Goal: Download file/media

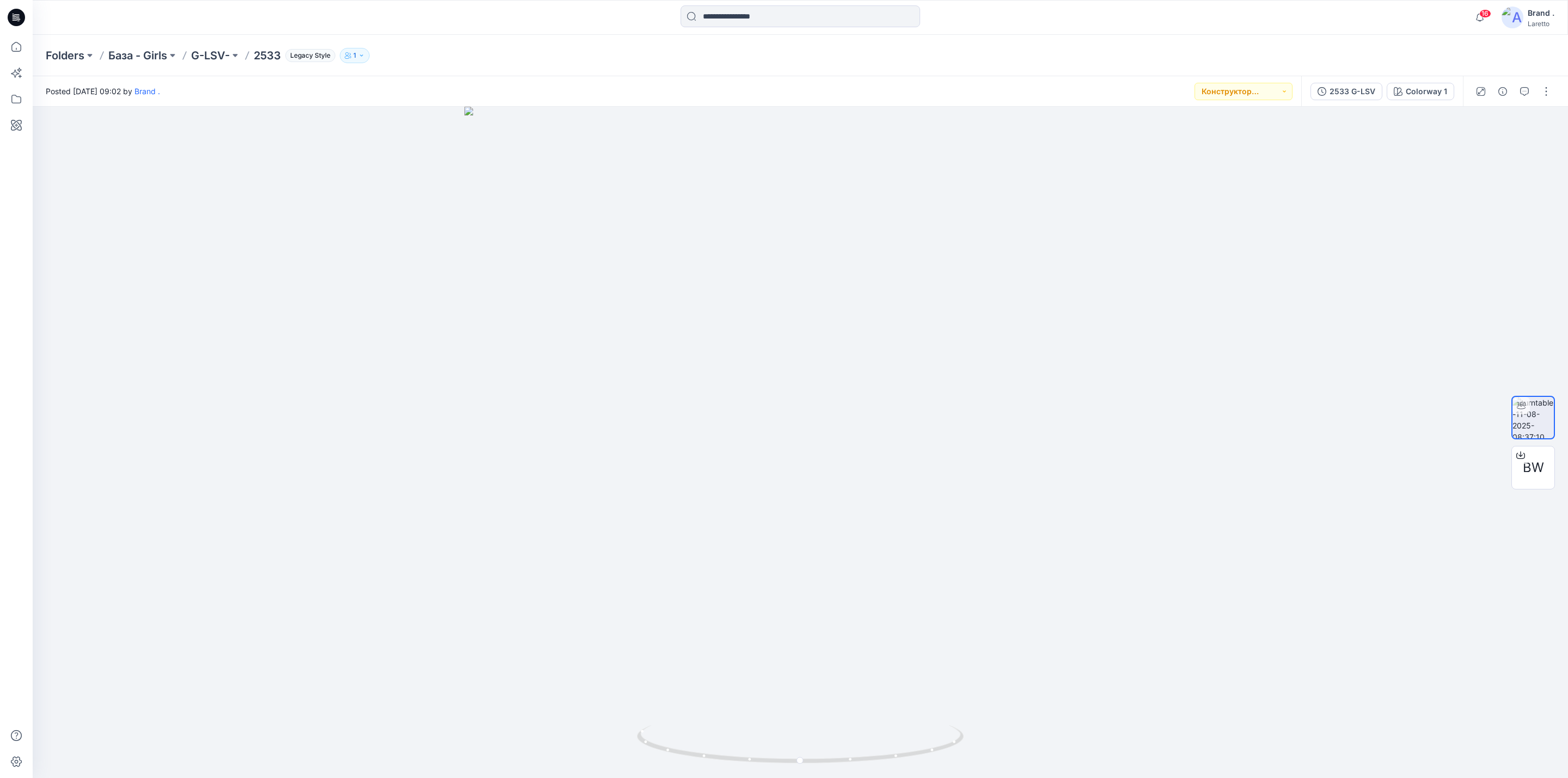
click at [17, 17] on icon at bounding box center [16, 17] width 17 height 17
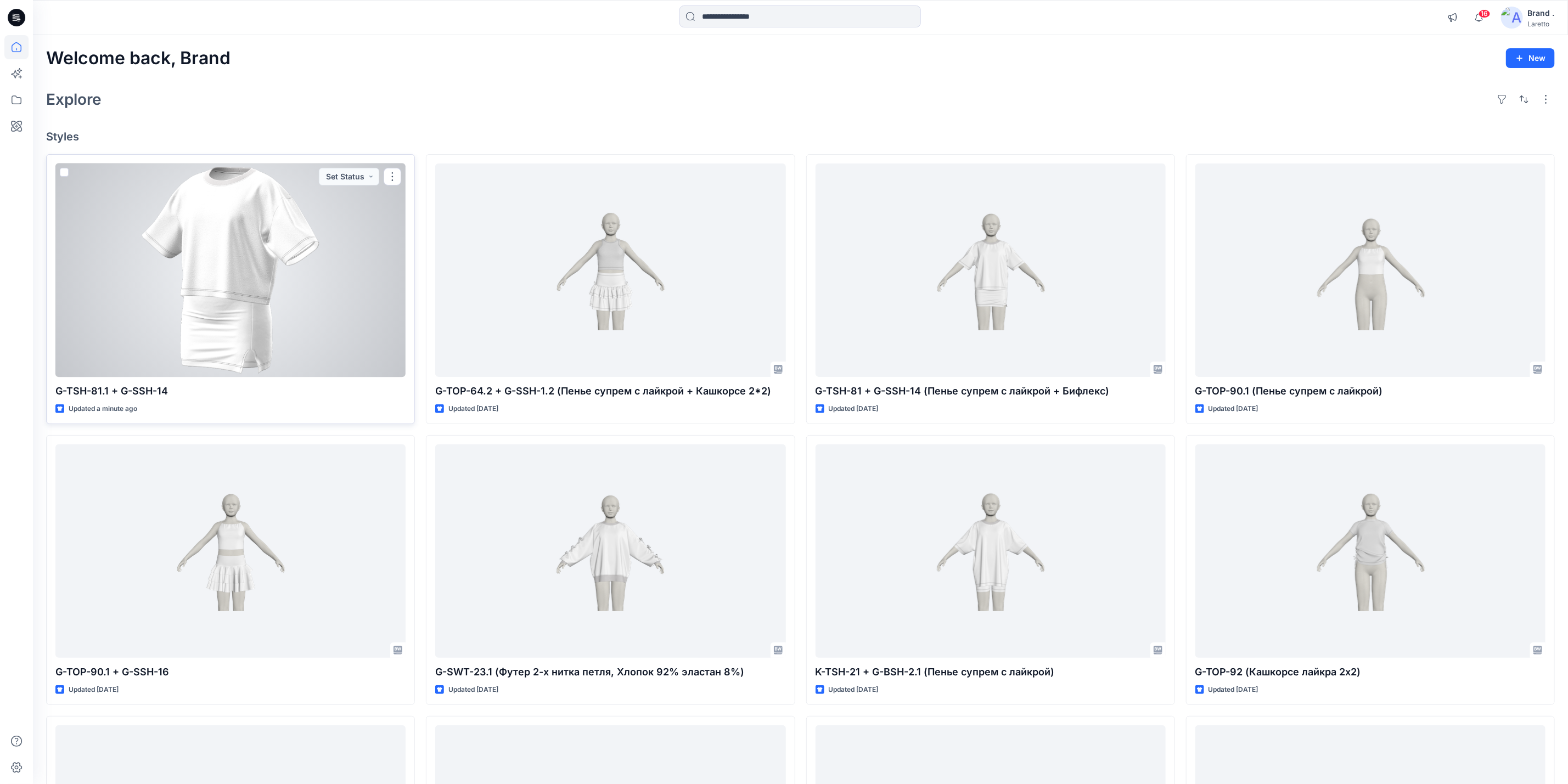
click at [282, 282] on div at bounding box center [231, 270] width 350 height 213
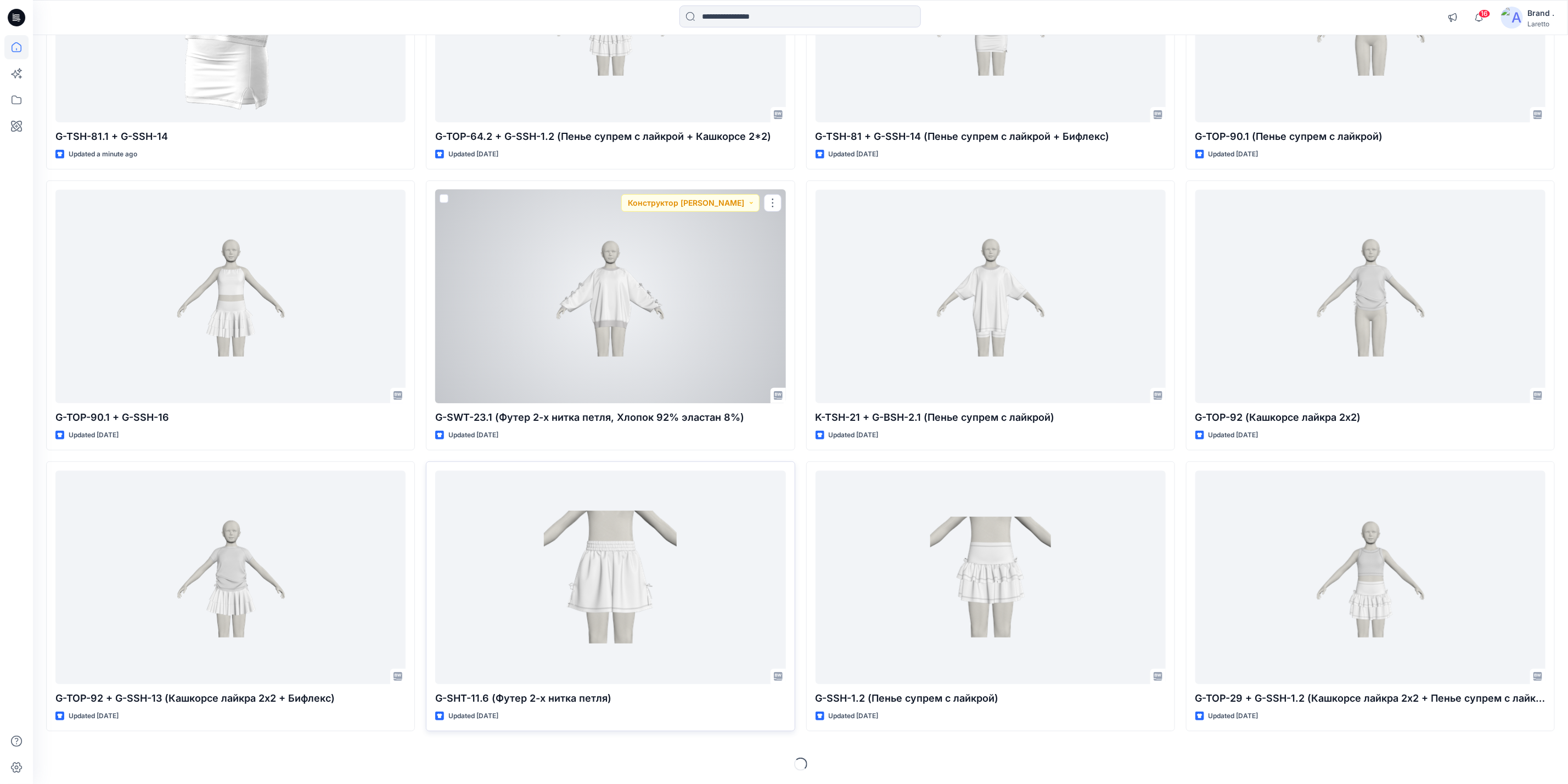
scroll to position [256, 0]
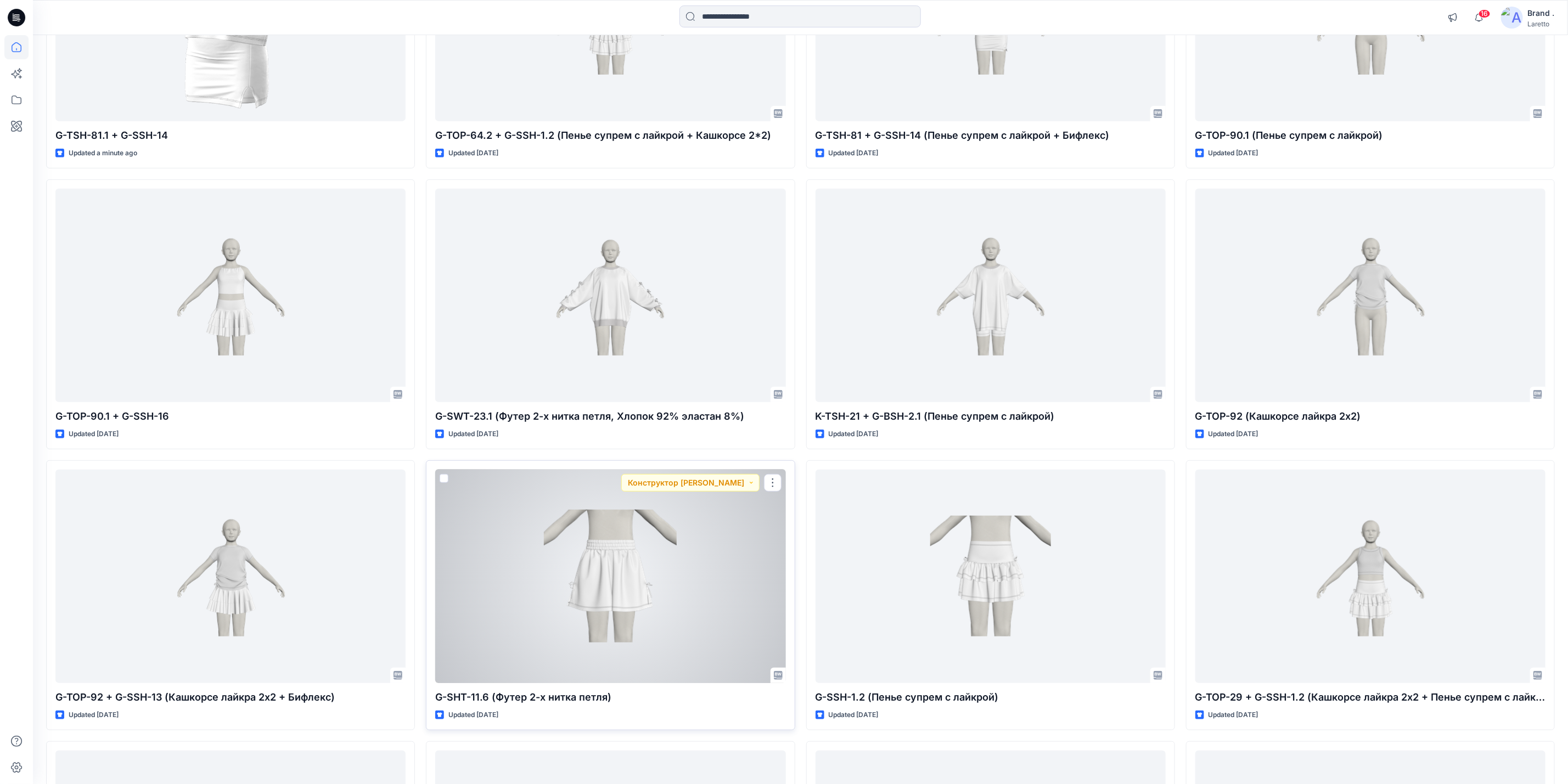
click at [700, 524] on div at bounding box center [610, 576] width 350 height 213
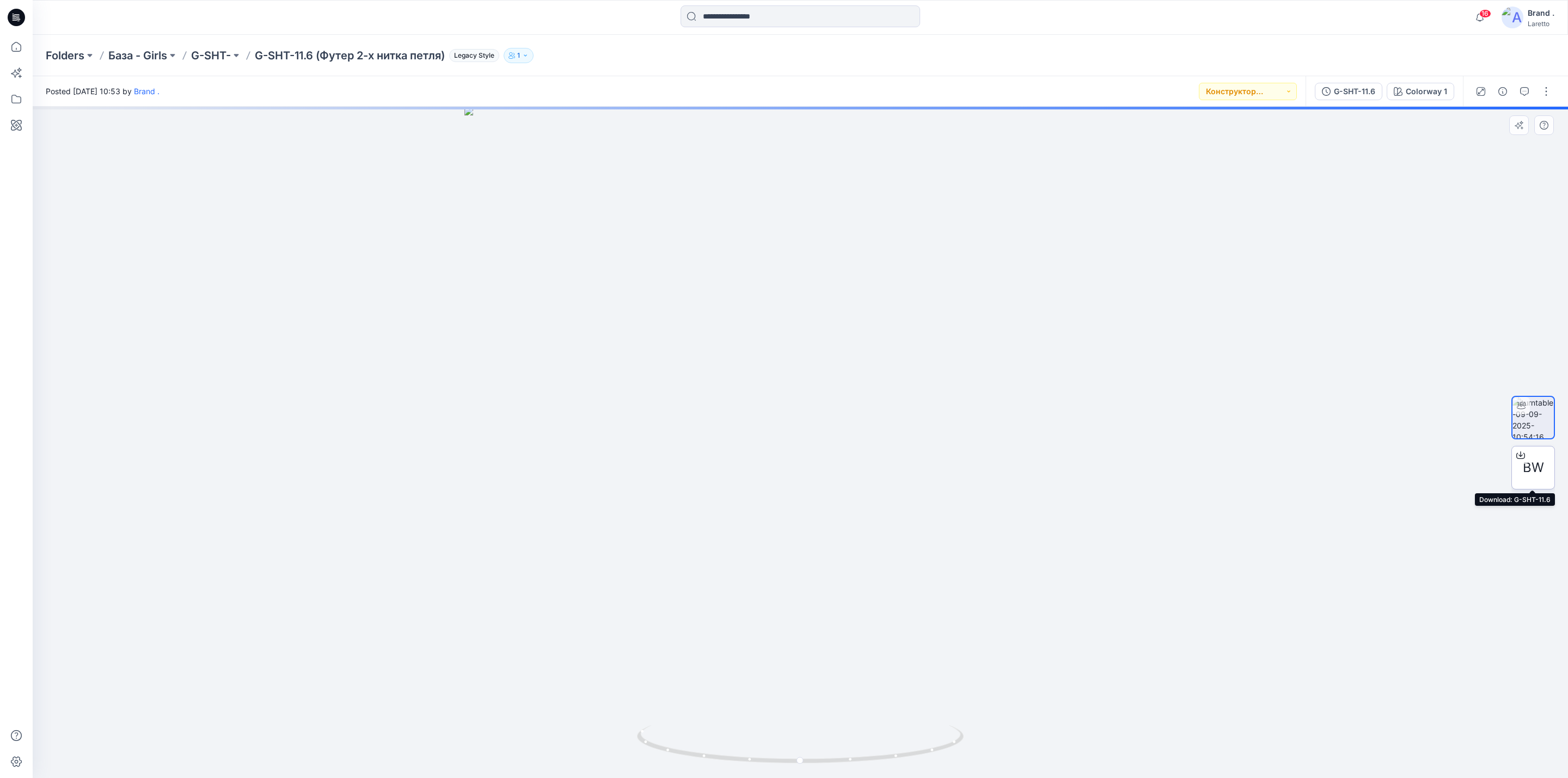
click at [1540, 474] on span "BW" at bounding box center [1534, 467] width 22 height 20
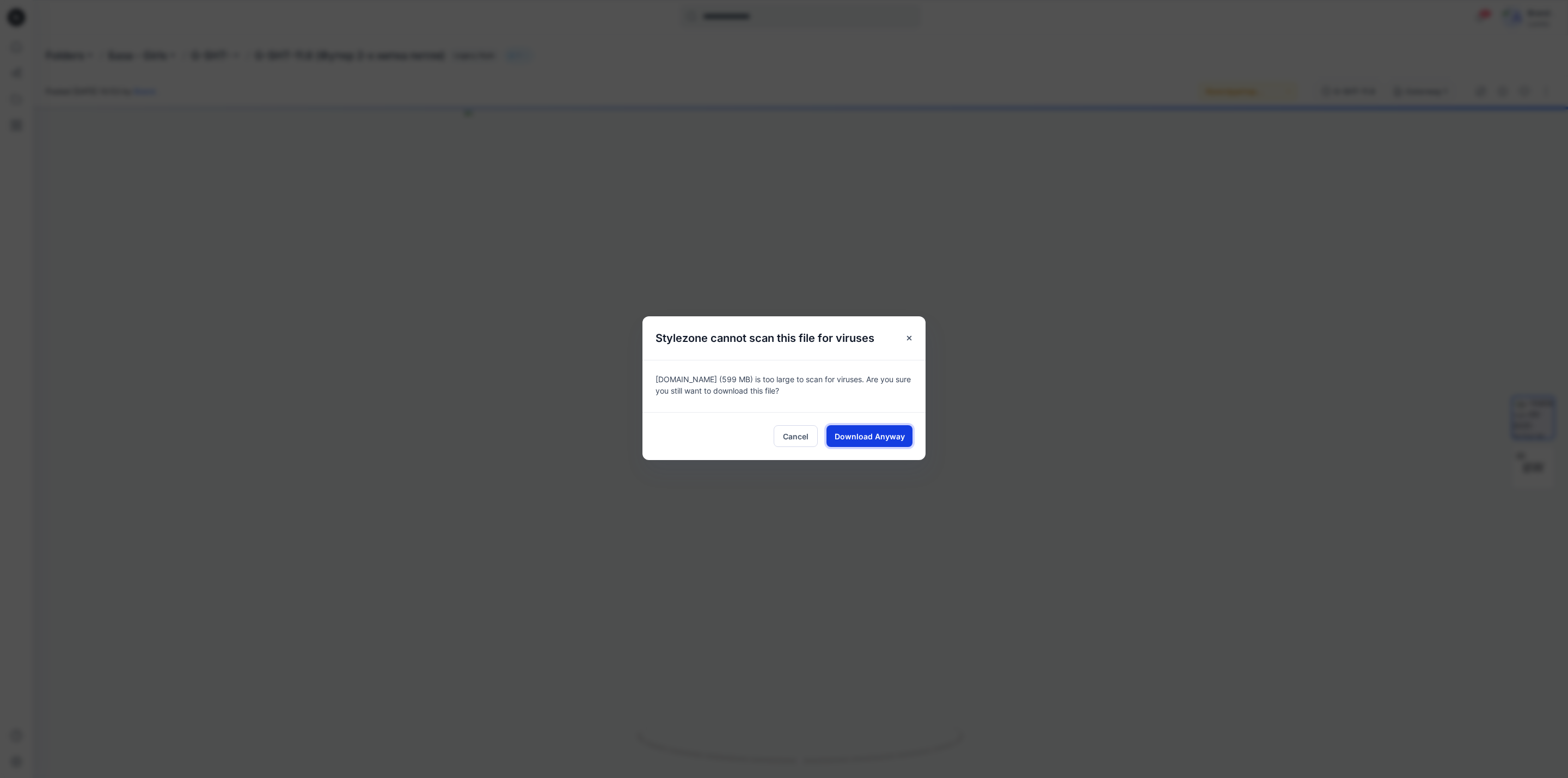
click at [890, 443] on button "Download Anyway" at bounding box center [870, 435] width 86 height 21
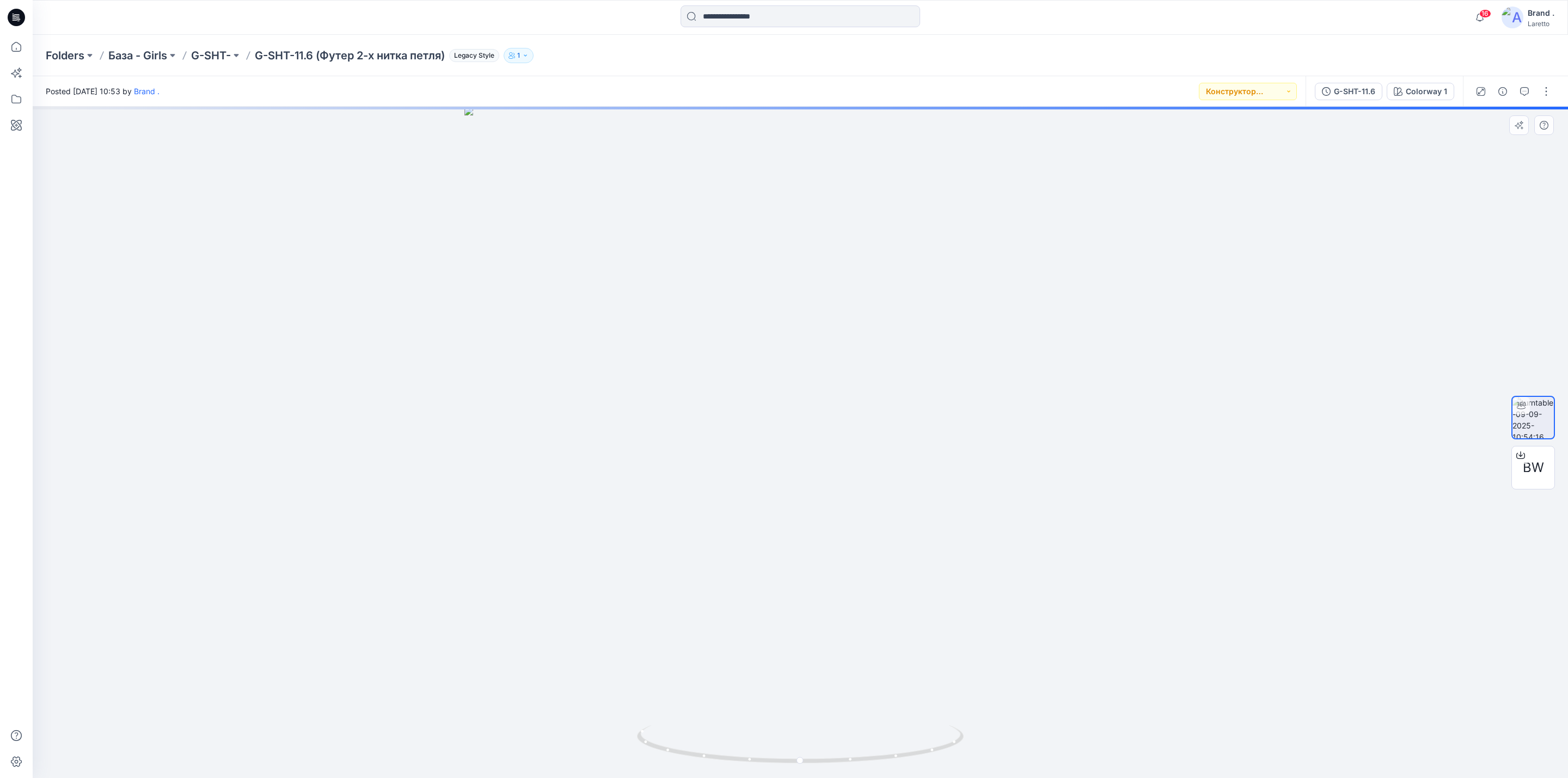
click at [1196, 447] on div at bounding box center [800, 442] width 1535 height 671
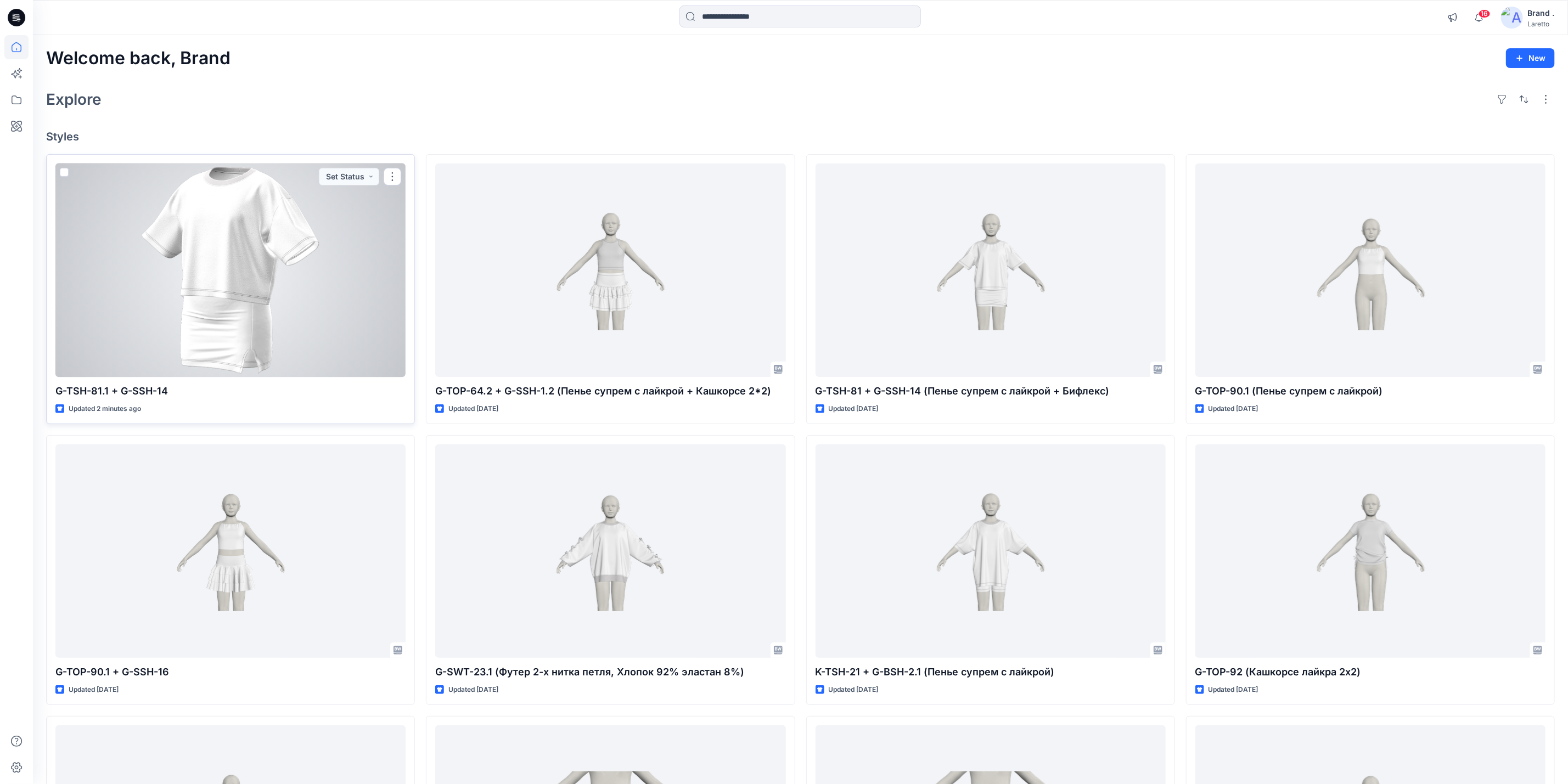
click at [143, 395] on p "G-TSH-81.1 + G-SSH-14" at bounding box center [231, 392] width 350 height 16
click at [156, 358] on div at bounding box center [231, 270] width 350 height 213
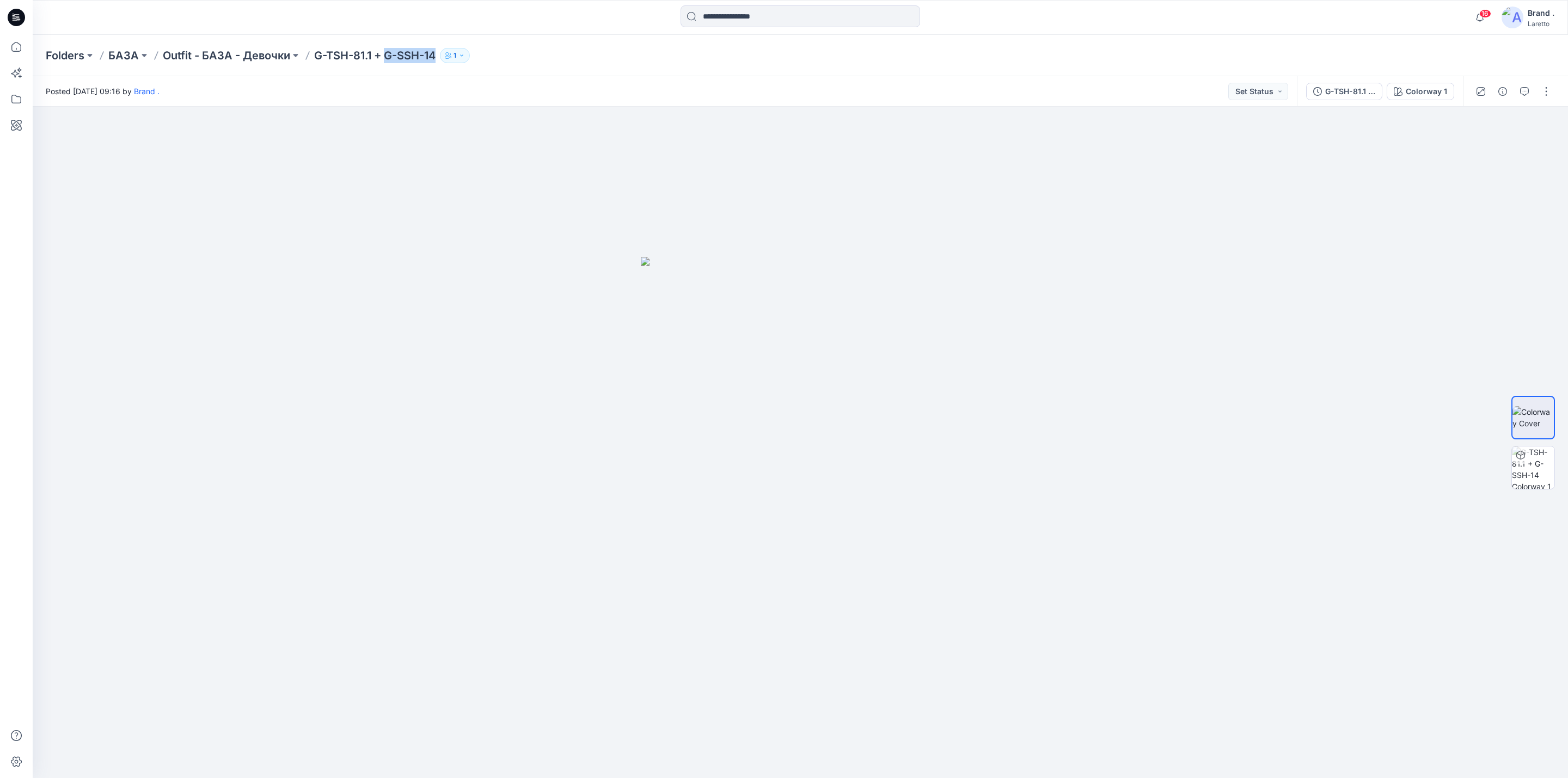
drag, startPoint x: 384, startPoint y: 58, endPoint x: 437, endPoint y: 66, distance: 53.6
click at [437, 66] on div "Folders БАЗА Outfit - БАЗА - Девочки G-TSH-81.1 + G-SSH-14 1" at bounding box center [800, 56] width 1535 height 41
copy p "G-SSH-14"
click at [735, 15] on input at bounding box center [800, 15] width 240 height 21
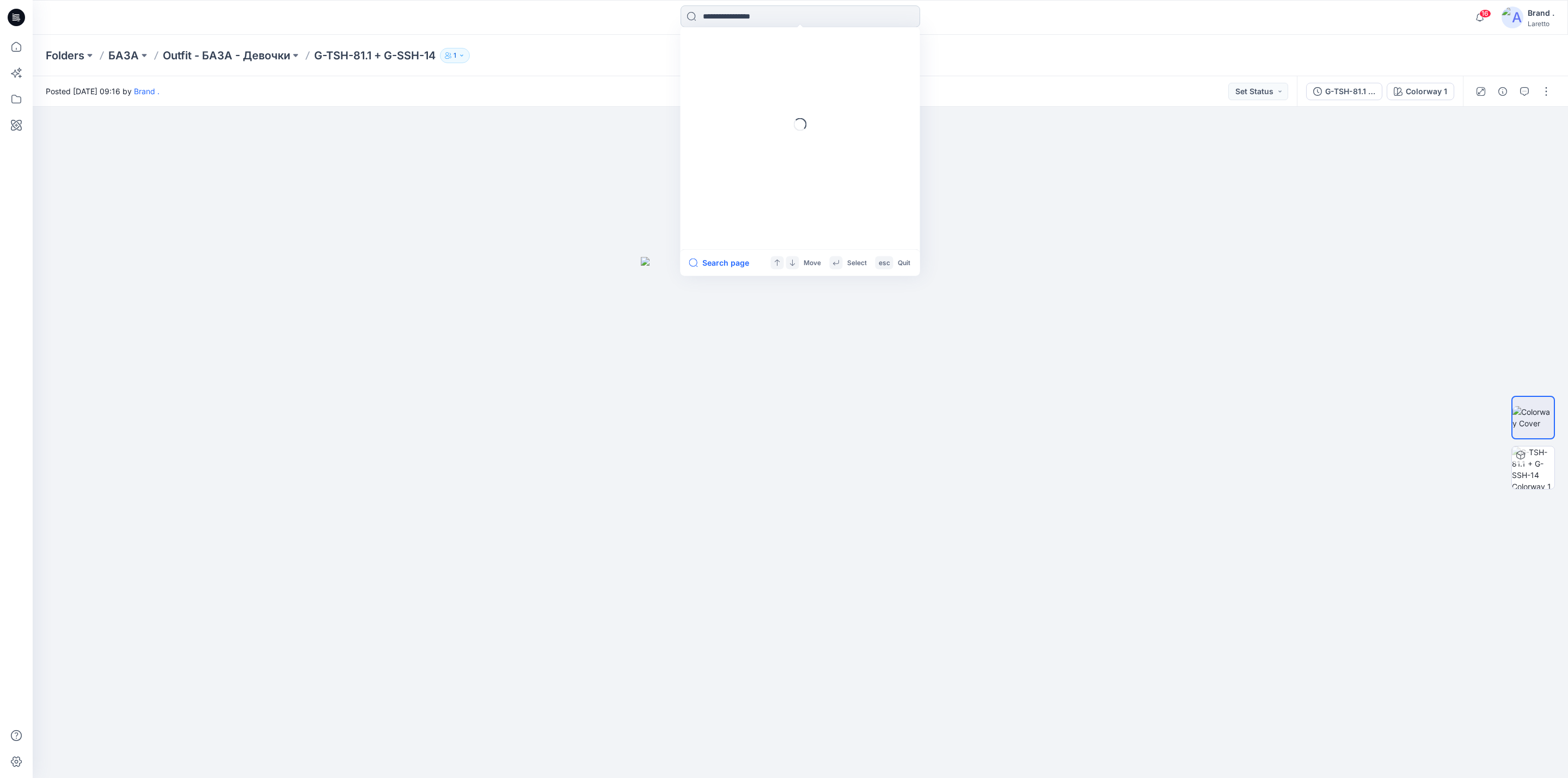
paste input "********"
type input "********"
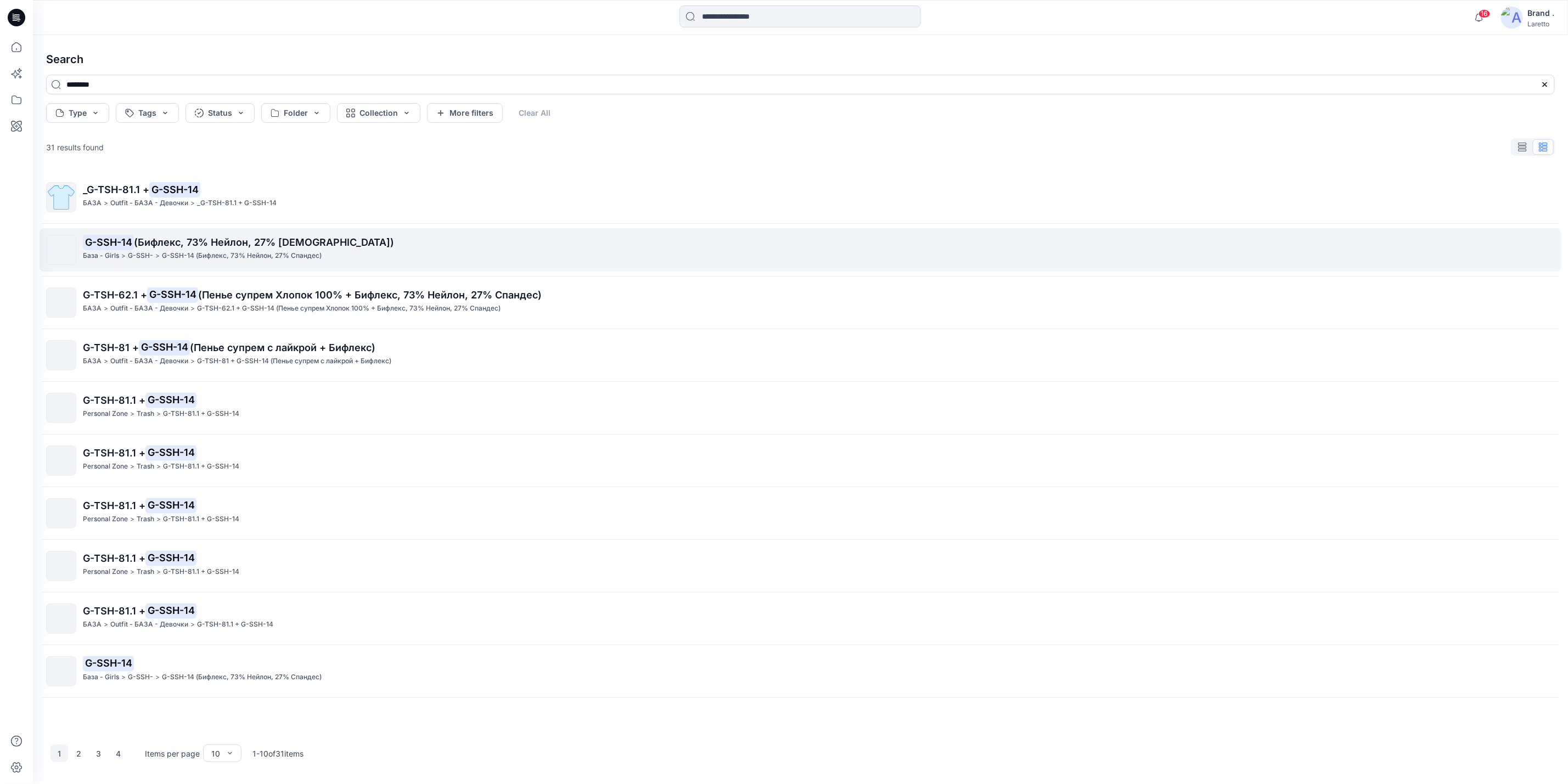
click at [208, 245] on span "(Бифлекс, 73% Нейлон, 27% [DEMOGRAPHIC_DATA])" at bounding box center [264, 242] width 260 height 11
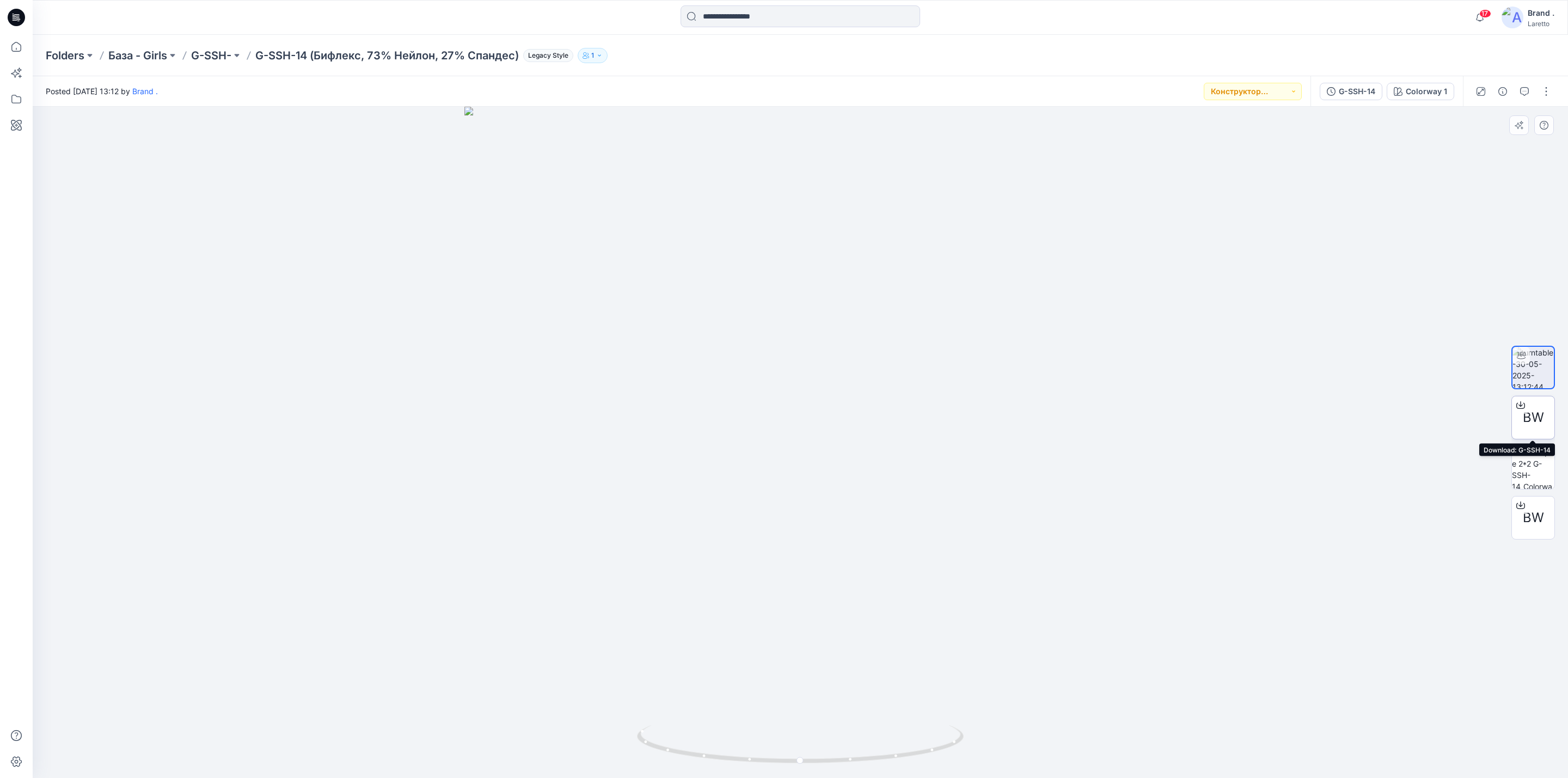
click at [1534, 432] on div "BW" at bounding box center [1534, 417] width 44 height 44
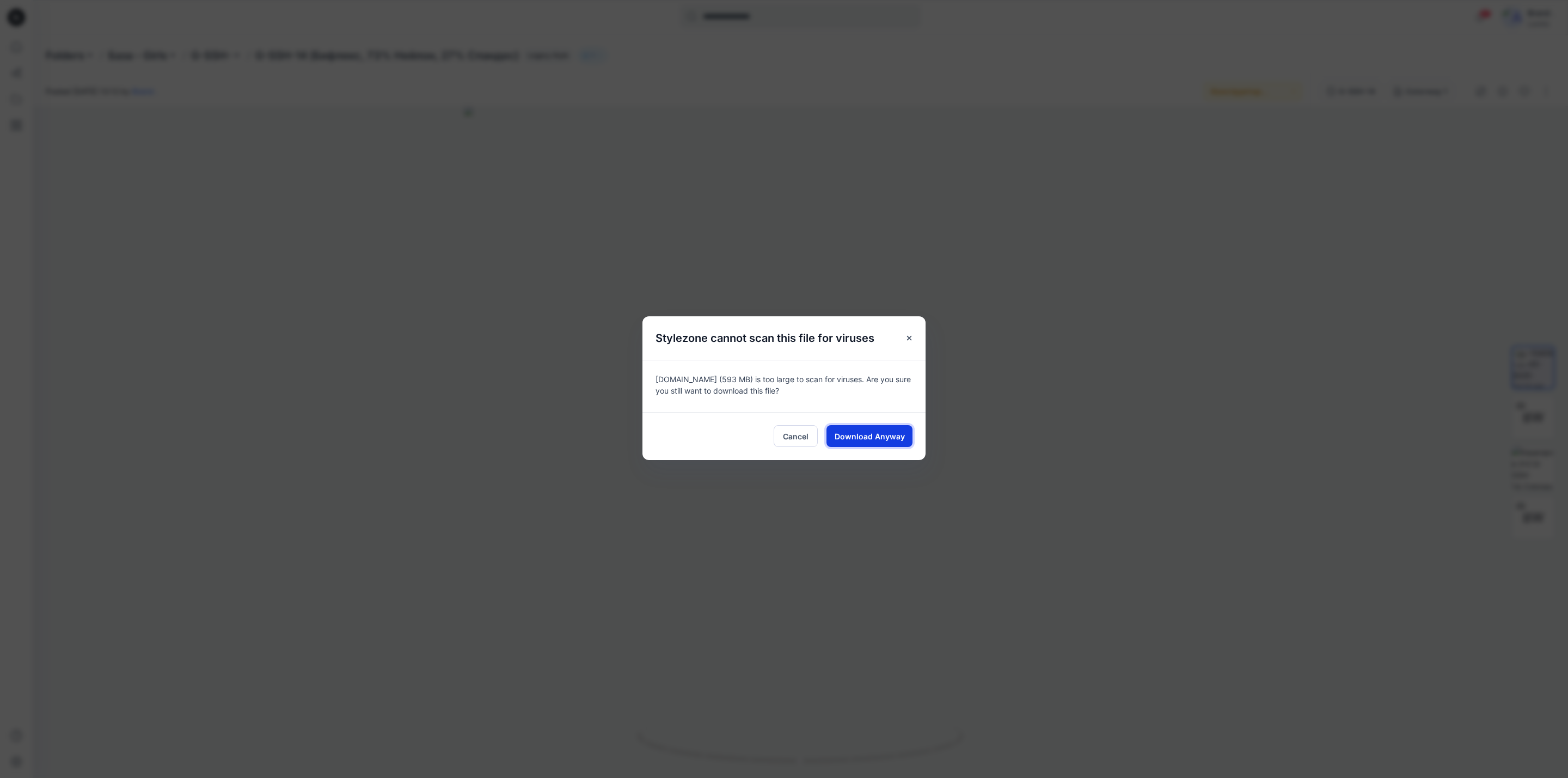
click at [862, 441] on span "Download Anyway" at bounding box center [870, 436] width 71 height 11
